Goal: Task Accomplishment & Management: Manage account settings

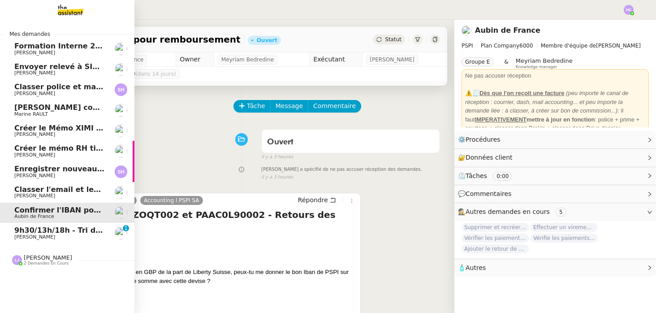
click at [53, 228] on span "9h30/13h/18h - Tri de la boite mail PRO - 12 septembre 2025" at bounding box center [136, 230] width 245 height 9
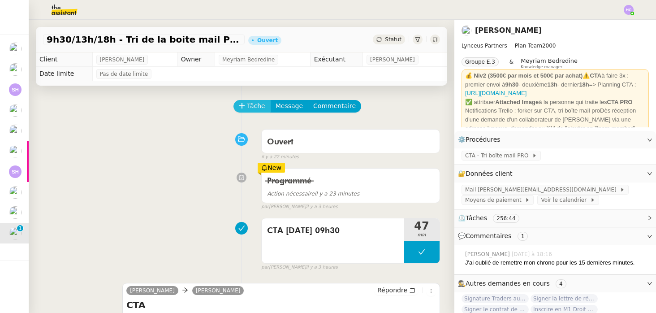
click at [249, 108] on span "Tâche" at bounding box center [256, 106] width 18 height 10
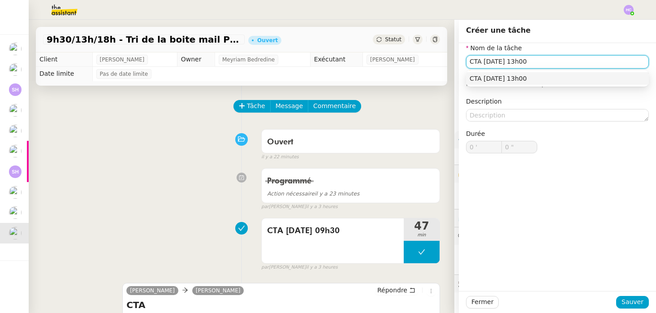
click at [511, 77] on div "CTA [DATE] 13h00" at bounding box center [558, 78] width 176 height 8
type input "CTA [DATE] 13h00"
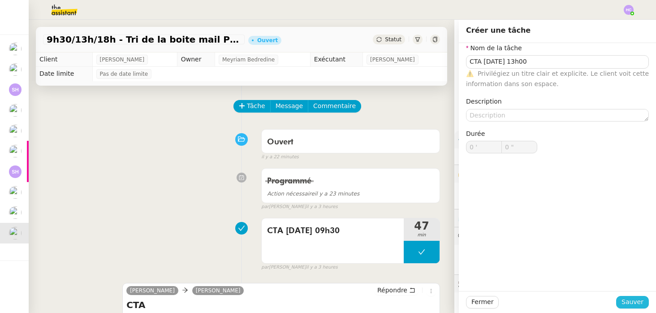
click at [639, 303] on span "Sauver" at bounding box center [633, 302] width 22 height 10
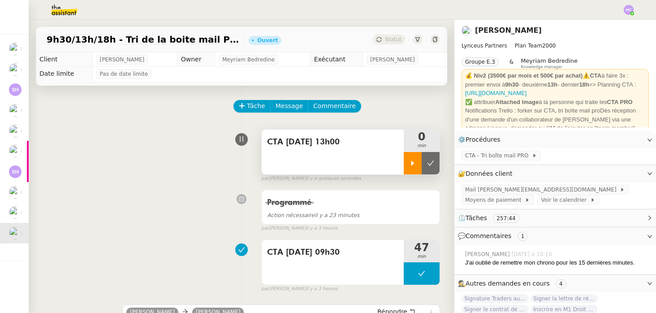
click at [416, 158] on div at bounding box center [413, 163] width 18 height 22
click at [417, 161] on div at bounding box center [422, 163] width 36 height 22
click at [407, 163] on div at bounding box center [413, 163] width 18 height 22
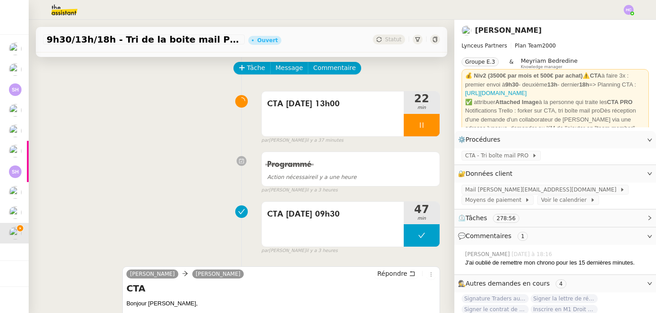
scroll to position [90, 0]
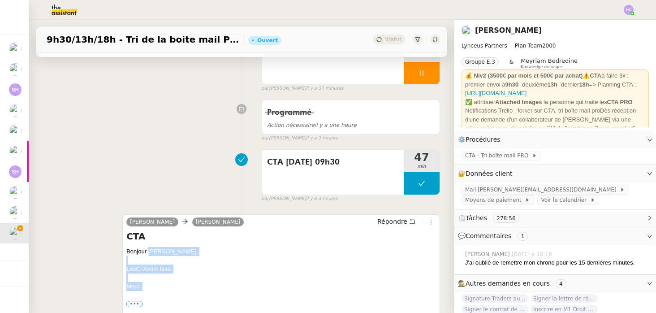
drag, startPoint x: 144, startPoint y: 285, endPoint x: 147, endPoint y: 251, distance: 34.2
copy div "[PERSON_NAME], Les CTA sont faits. [GEOGRAPHIC_DATA],"
click at [411, 220] on icon at bounding box center [412, 221] width 6 height 6
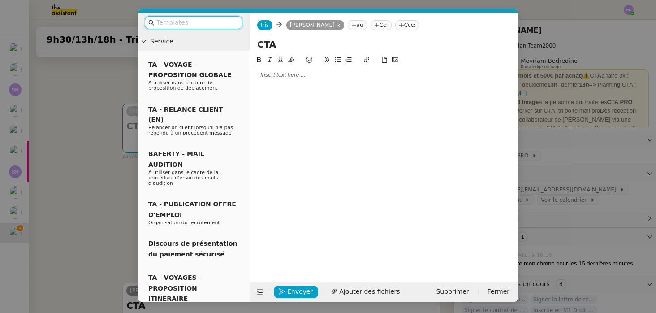
click at [322, 78] on div at bounding box center [384, 75] width 261 height 8
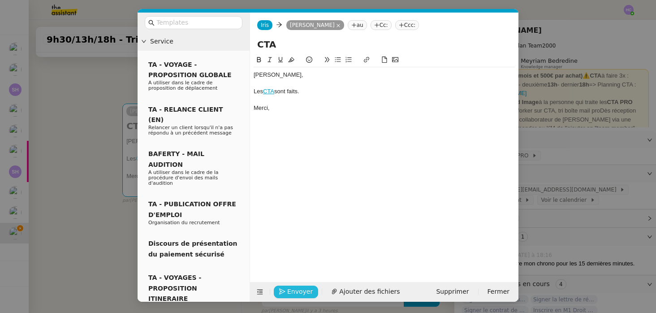
click at [302, 290] on span "Envoyer" at bounding box center [300, 291] width 26 height 10
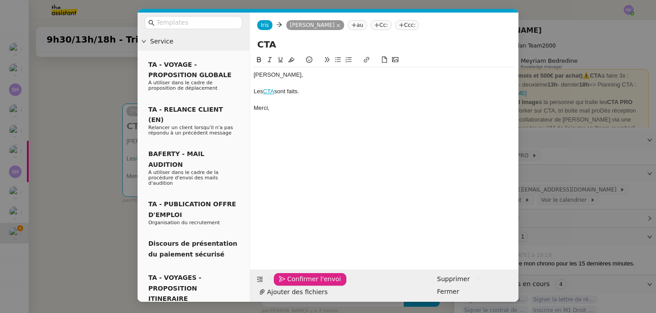
click at [302, 284] on span "Confirmer l'envoi" at bounding box center [314, 279] width 54 height 10
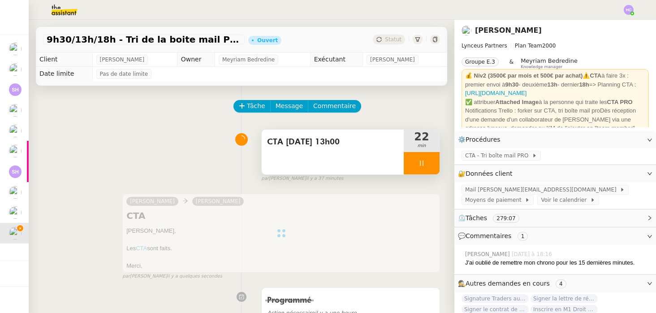
click at [420, 161] on icon at bounding box center [421, 163] width 3 height 5
click at [432, 165] on icon at bounding box center [430, 163] width 7 height 7
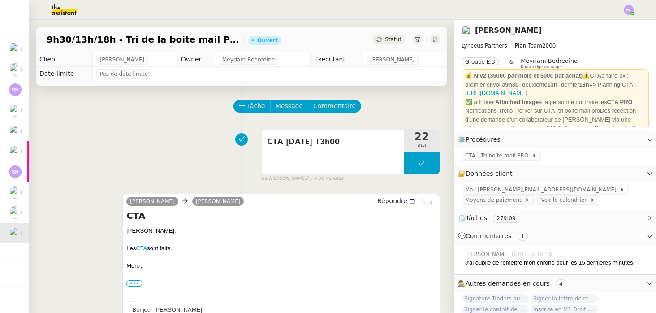
click at [387, 40] on span "Statut" at bounding box center [393, 39] width 17 height 6
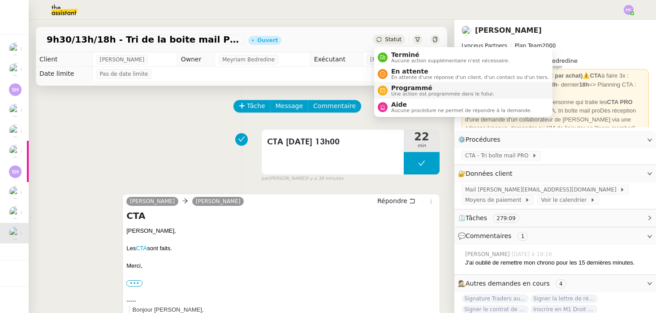
click at [403, 89] on span "Programmé" at bounding box center [442, 87] width 103 height 7
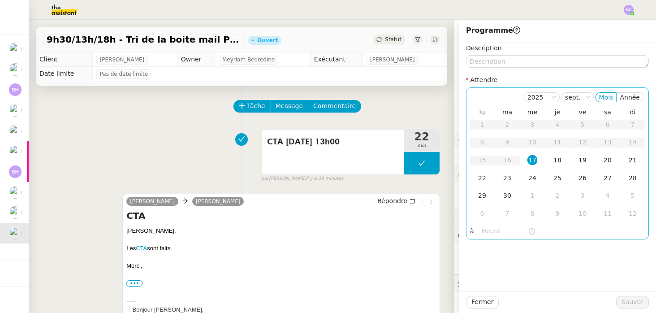
click at [534, 161] on div "17" at bounding box center [533, 160] width 10 height 10
click at [500, 231] on input "text" at bounding box center [505, 231] width 46 height 10
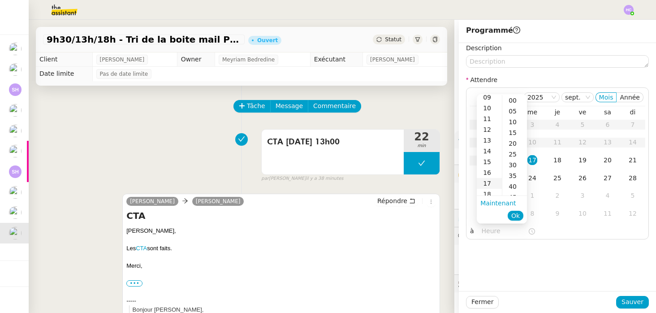
click at [491, 184] on div "17" at bounding box center [489, 183] width 25 height 11
type input "17:00"
click at [514, 100] on div "00" at bounding box center [515, 100] width 25 height 11
click at [519, 215] on span "Ok" at bounding box center [516, 215] width 9 height 9
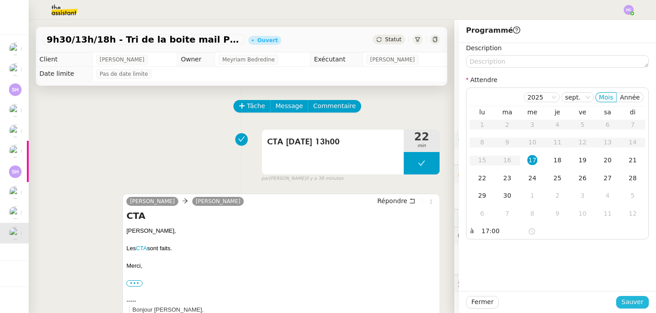
click at [632, 303] on span "Sauver" at bounding box center [633, 302] width 22 height 10
